Goal: Find specific page/section: Find specific page/section

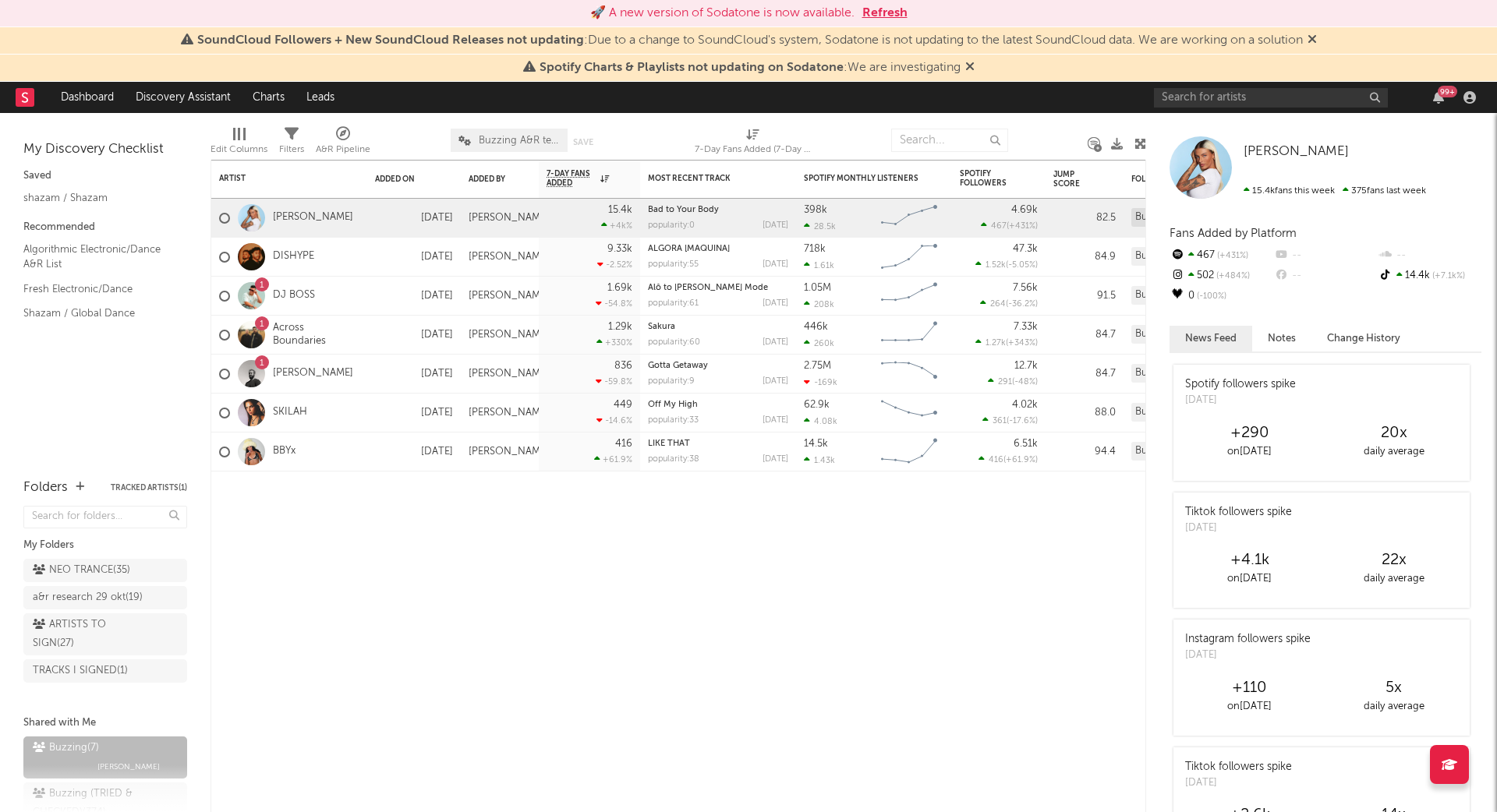
click at [899, 7] on button "Refresh" at bounding box center [885, 14] width 46 height 19
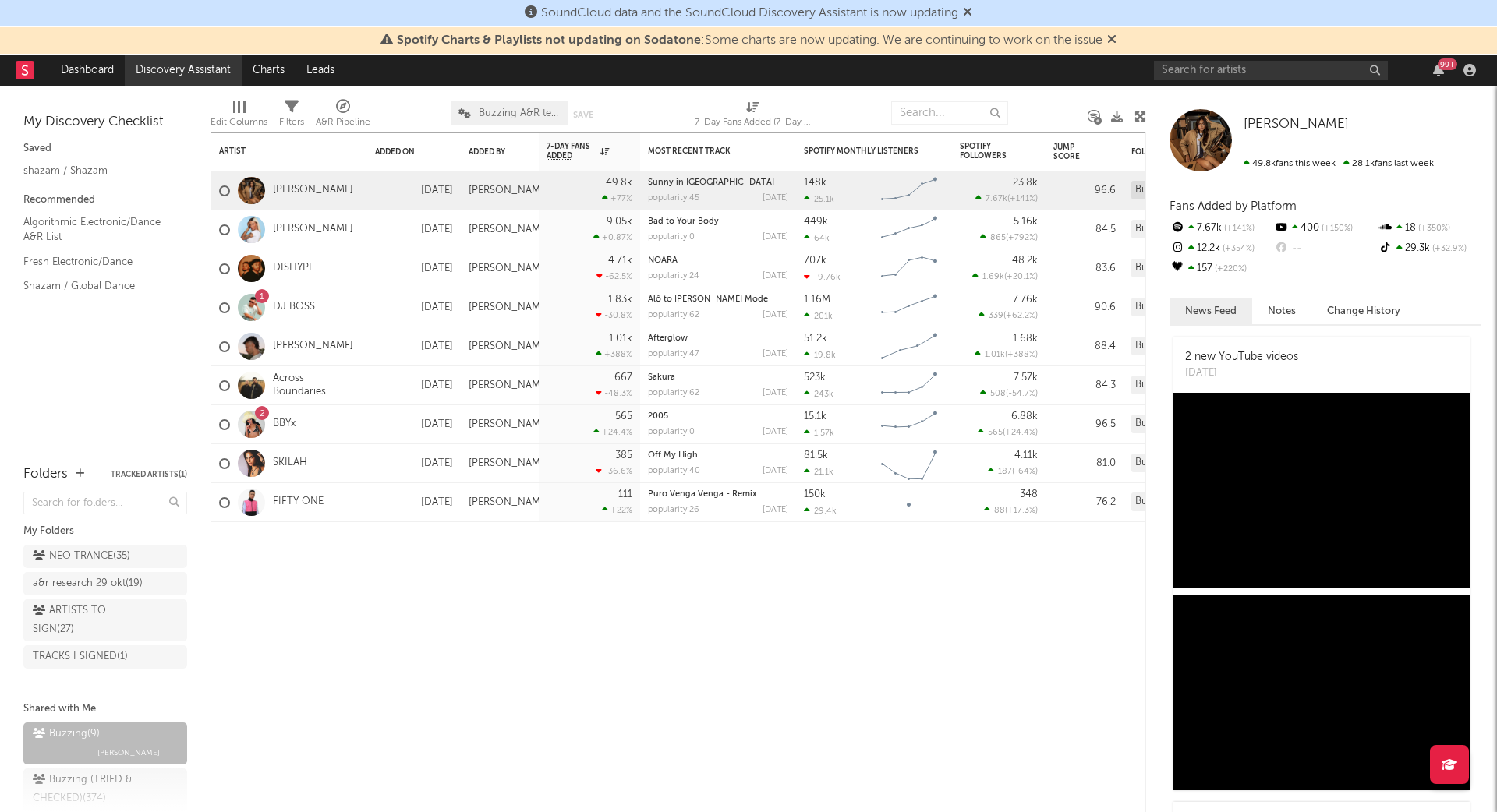
click at [165, 69] on link "Discovery Assistant" at bounding box center [183, 70] width 117 height 31
